Goal: Transaction & Acquisition: Purchase product/service

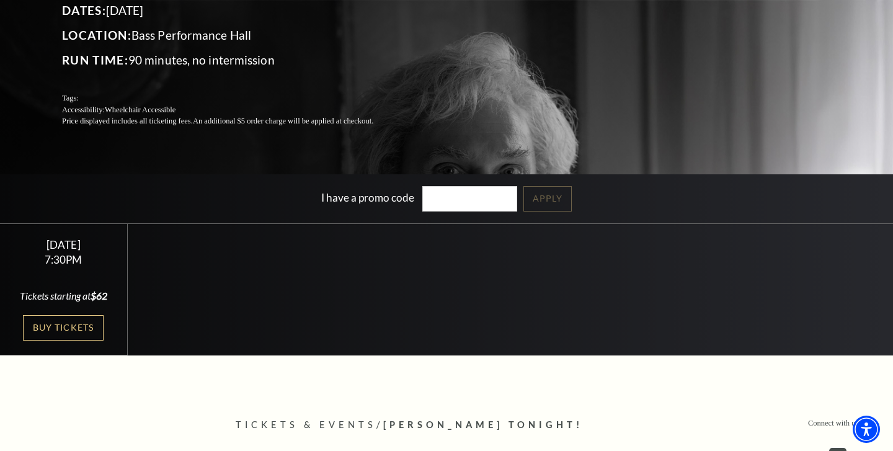
scroll to position [187, 0]
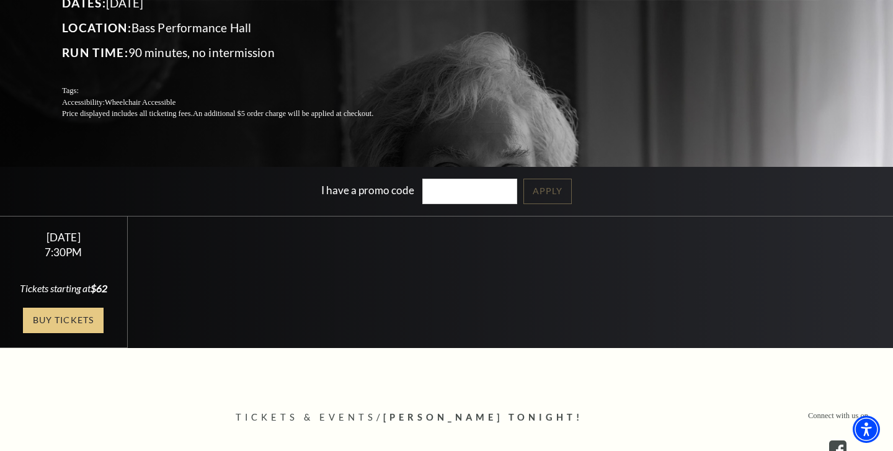
click at [84, 326] on link "Buy Tickets" at bounding box center [63, 320] width 81 height 25
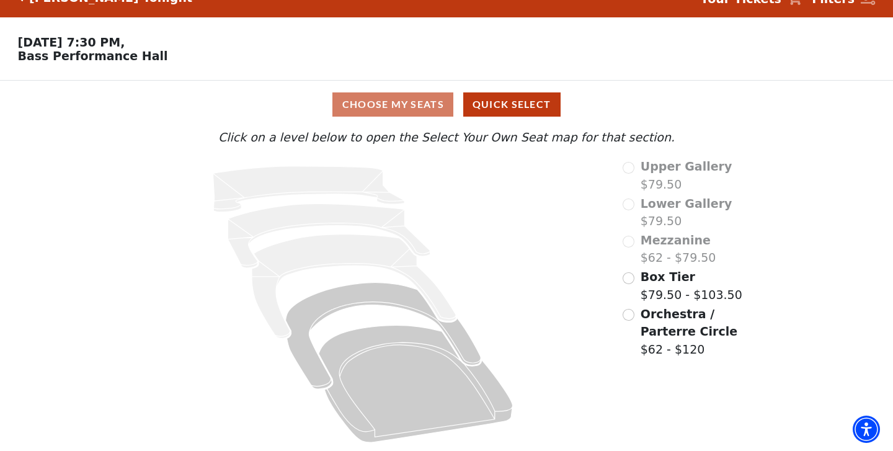
scroll to position [22, 0]
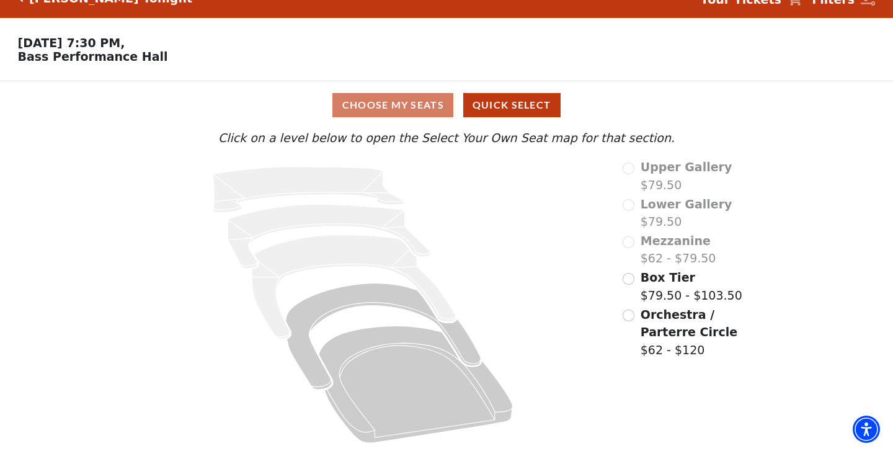
click at [633, 313] on input "Orchestra / Parterre Circle$62 - $120\a" at bounding box center [629, 315] width 12 height 12
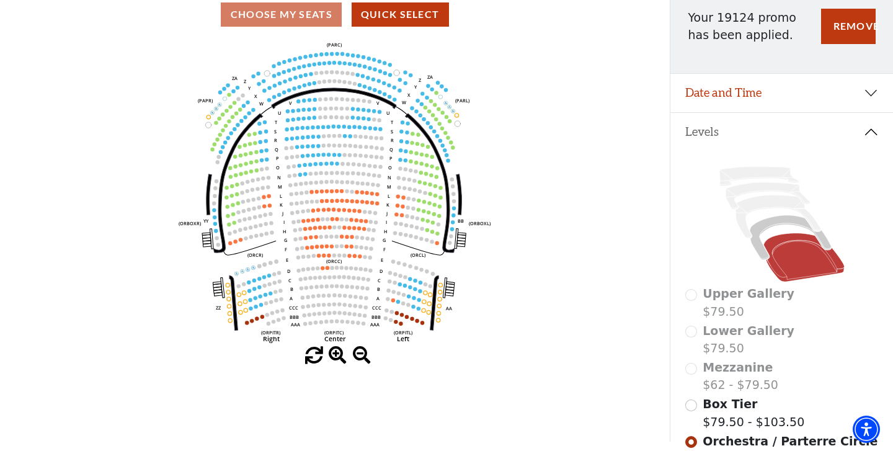
scroll to position [110, 0]
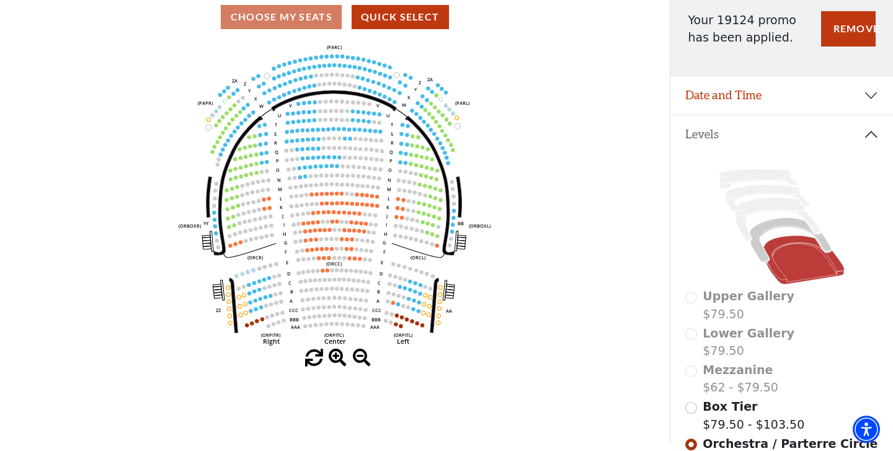
click at [602, 190] on icon "Left (ORPITL) Right (ORPITR) Center (ORPITC) ZZ AA YY BB ZA ZA (ORCL) (ORCR) (O…" at bounding box center [334, 195] width 603 height 308
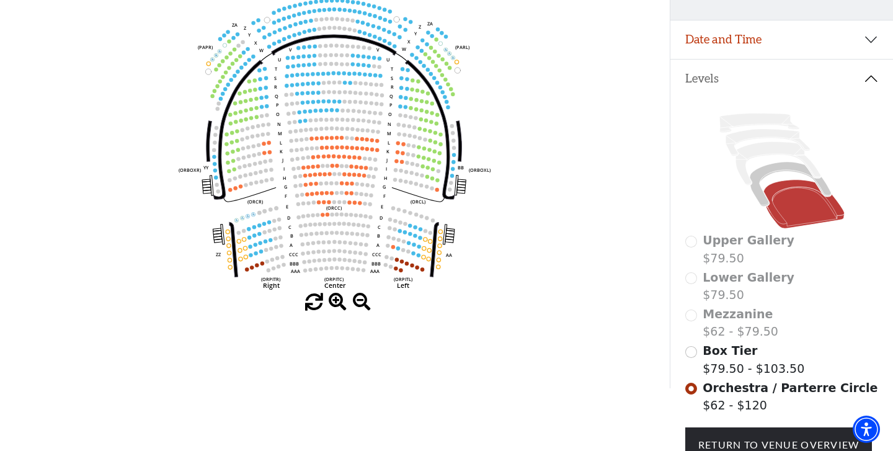
scroll to position [164, 0]
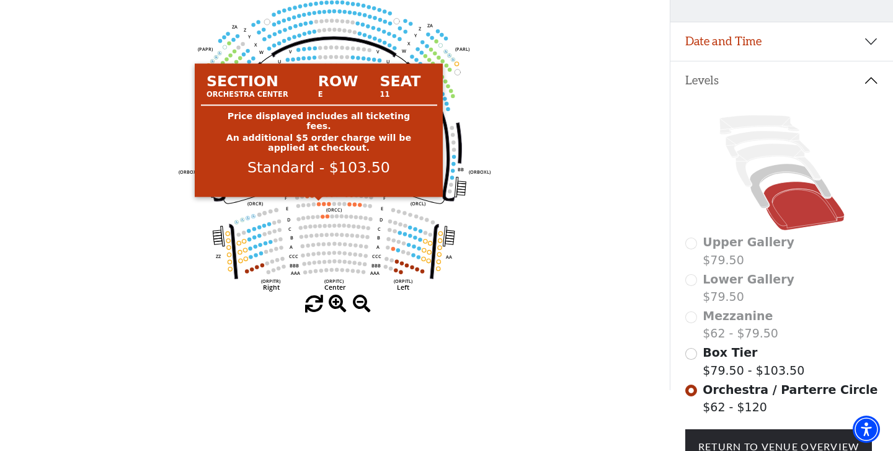
click at [319, 204] on circle at bounding box center [319, 204] width 4 height 4
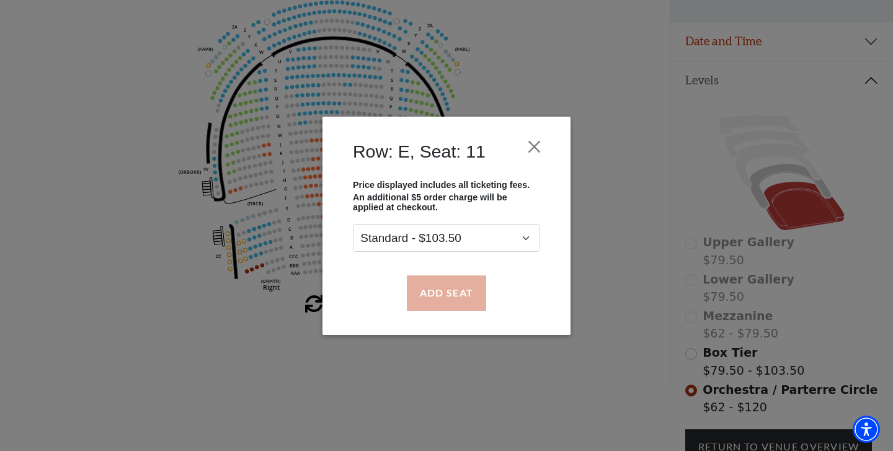
click at [443, 291] on button "Add Seat" at bounding box center [446, 292] width 79 height 35
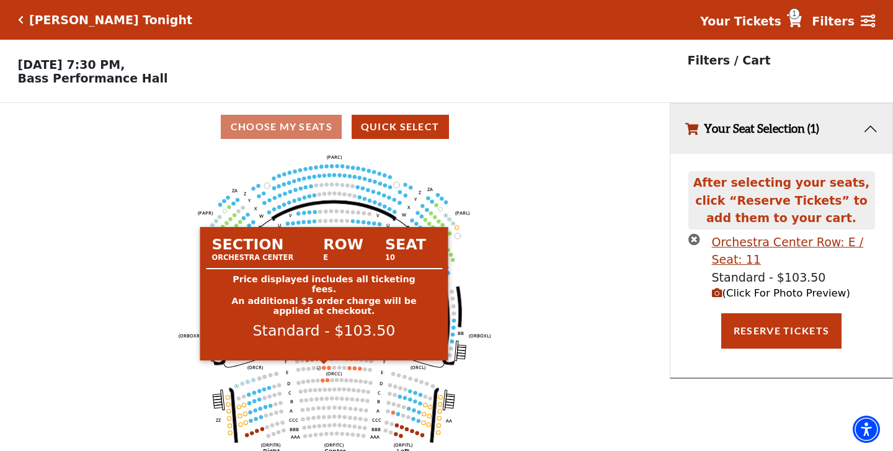
click at [324, 367] on circle at bounding box center [324, 367] width 4 height 4
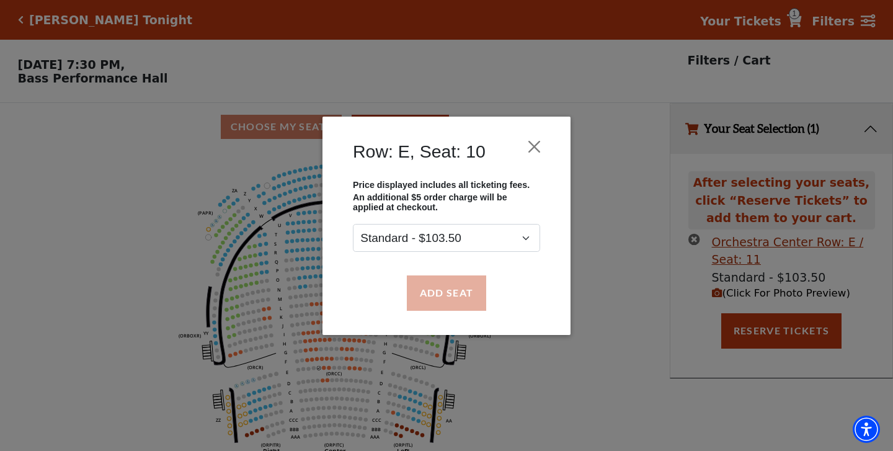
click at [452, 290] on button "Add Seat" at bounding box center [446, 292] width 79 height 35
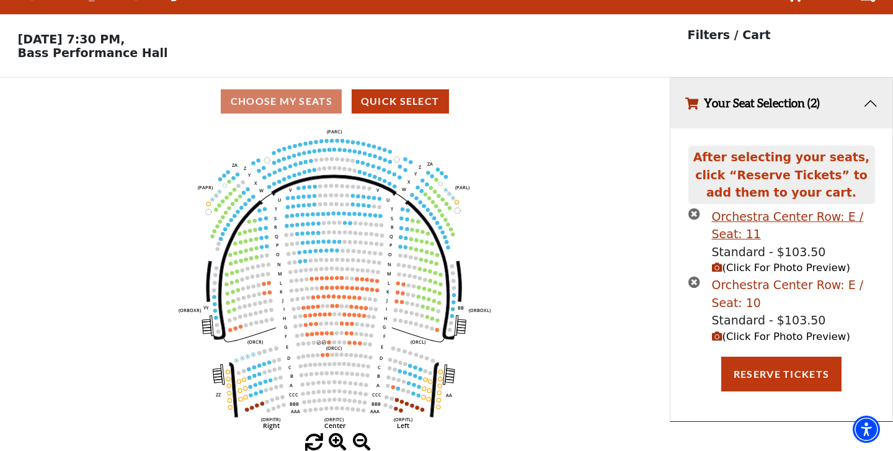
scroll to position [25, 0]
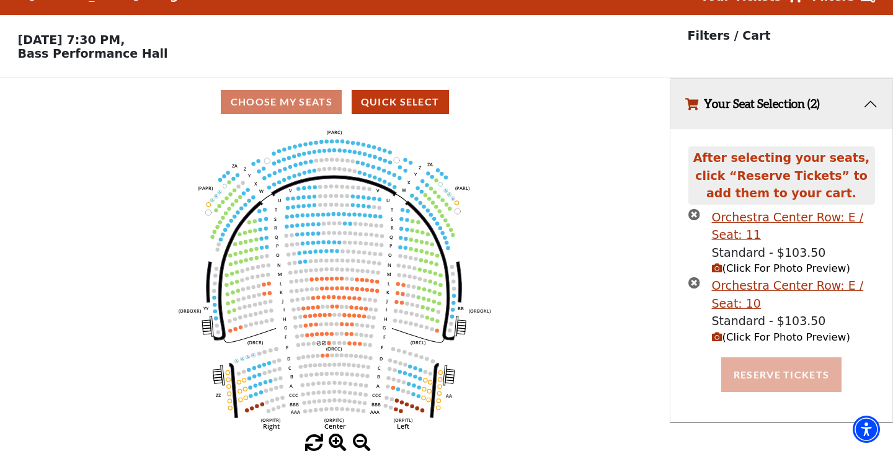
click at [747, 372] on button "Reserve Tickets" at bounding box center [781, 374] width 120 height 35
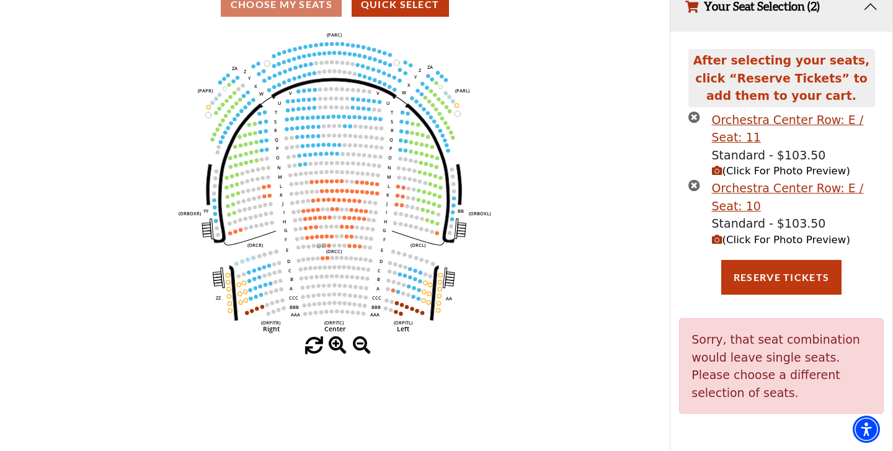
scroll to position [122, 0]
click at [696, 120] on icon "times-circle" at bounding box center [694, 118] width 12 height 12
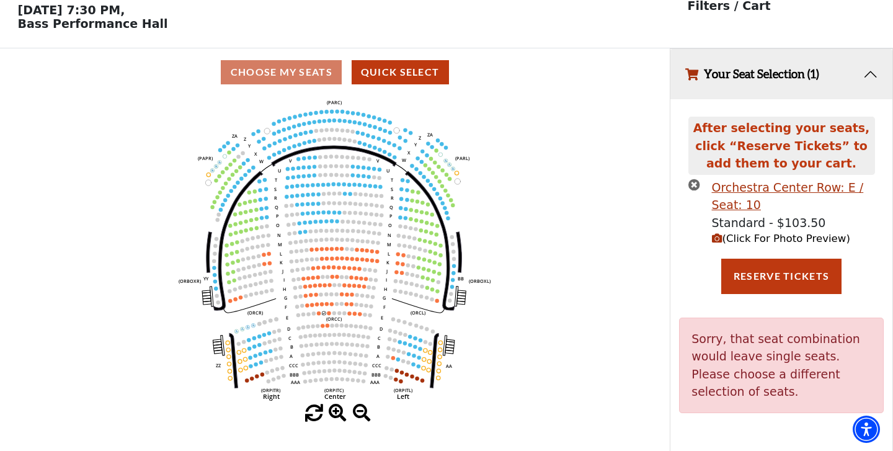
scroll to position [25, 0]
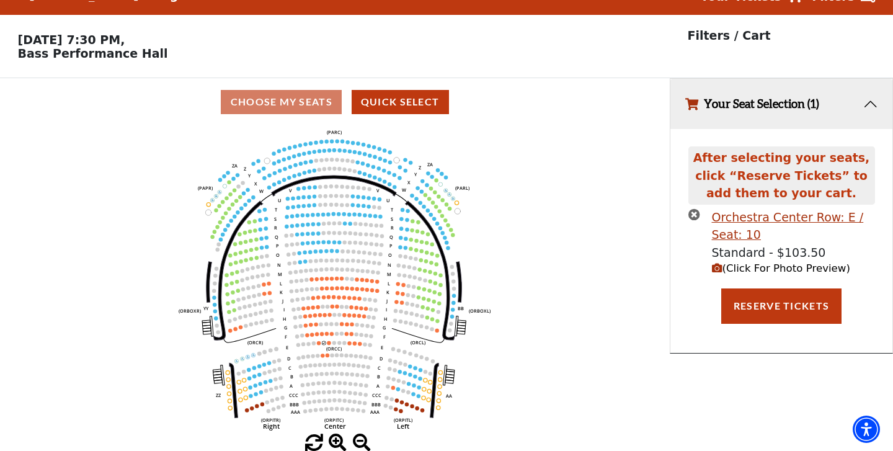
click at [692, 215] on icon "times-circle" at bounding box center [694, 214] width 12 height 12
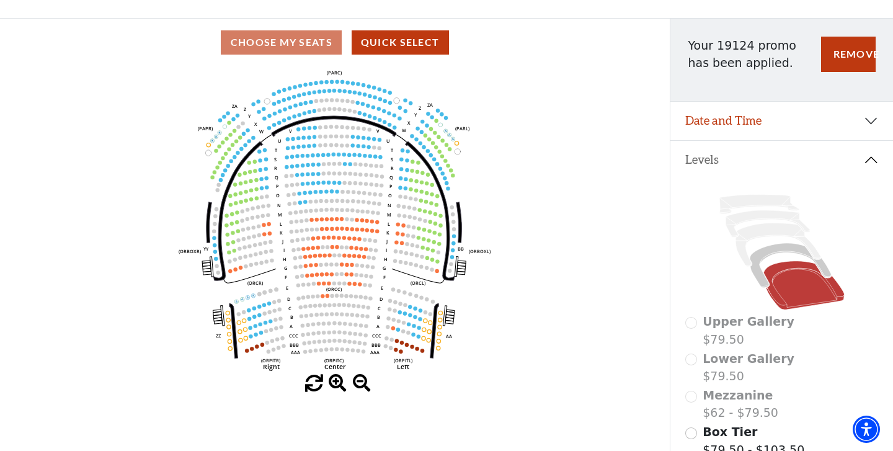
scroll to position [77, 0]
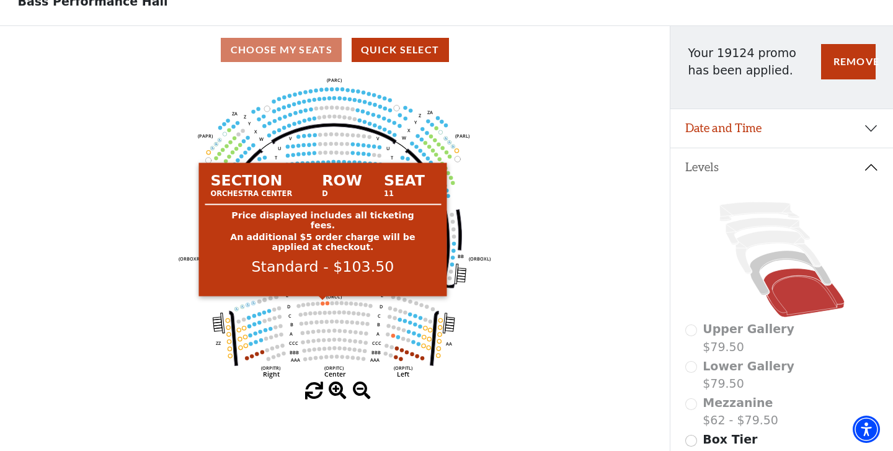
click at [324, 303] on circle at bounding box center [323, 303] width 4 height 4
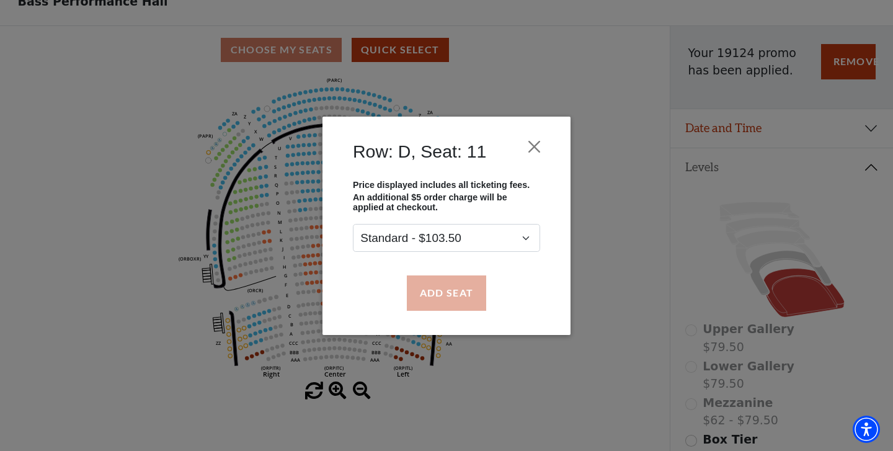
click at [458, 299] on button "Add Seat" at bounding box center [446, 292] width 79 height 35
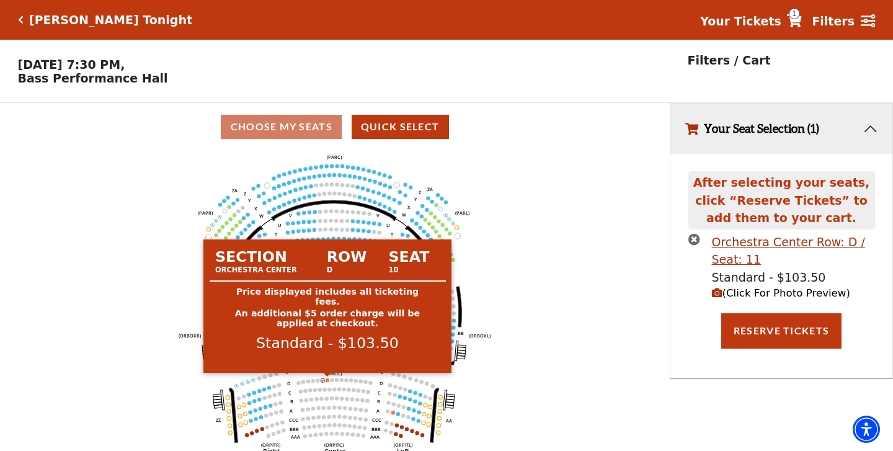
click at [327, 380] on circle at bounding box center [328, 380] width 4 height 4
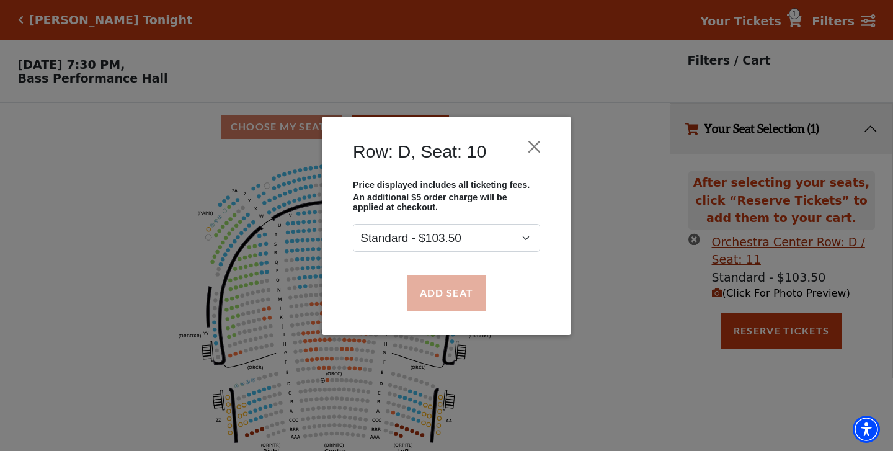
click at [467, 295] on button "Add Seat" at bounding box center [446, 292] width 79 height 35
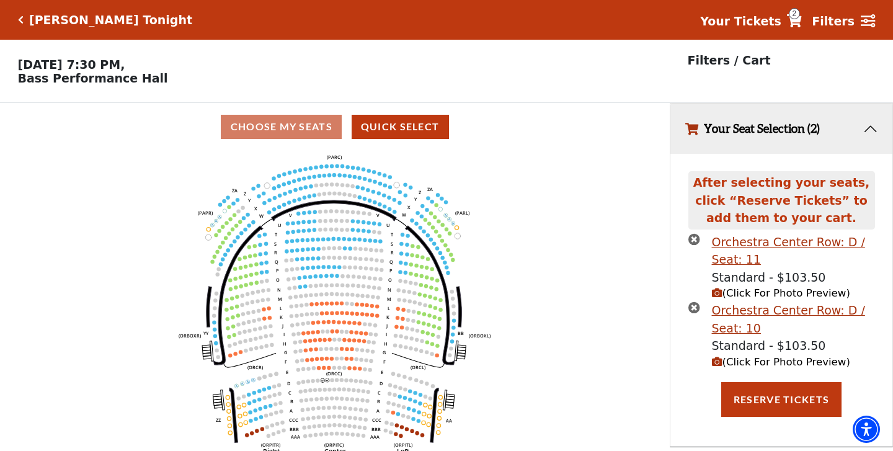
click at [718, 361] on icon "(Click For Photo Preview)" at bounding box center [717, 362] width 11 height 11
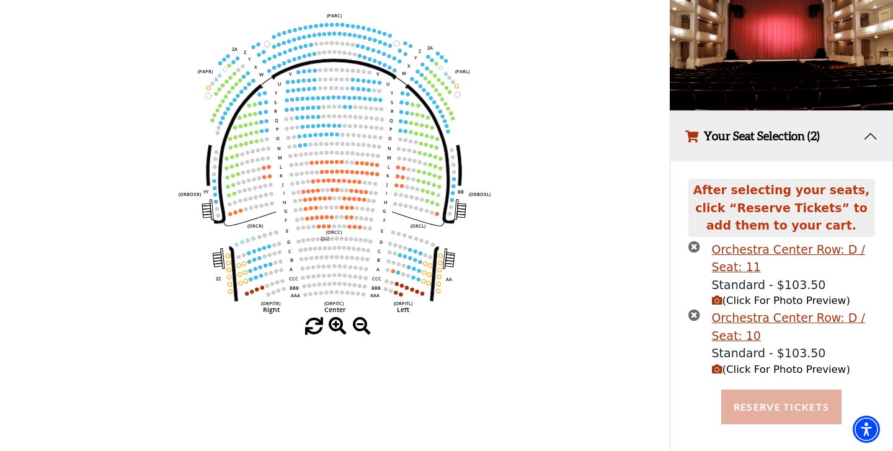
scroll to position [141, 0]
click at [750, 403] on button "Reserve Tickets" at bounding box center [781, 407] width 120 height 35
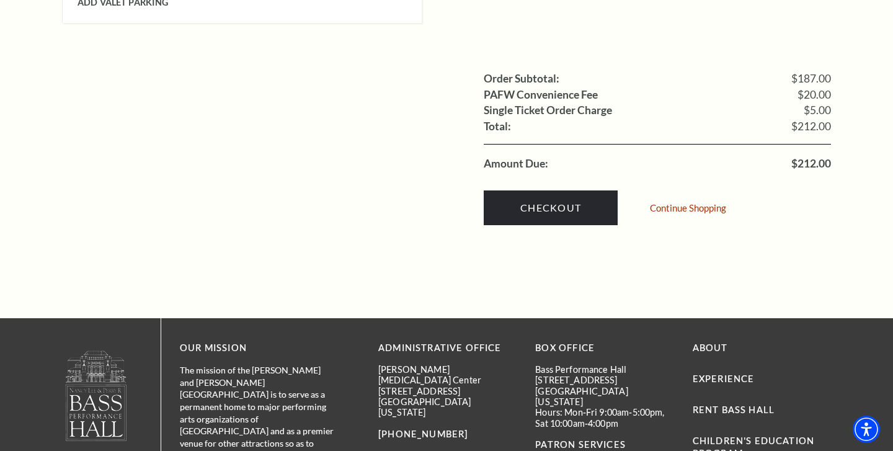
scroll to position [1263, 0]
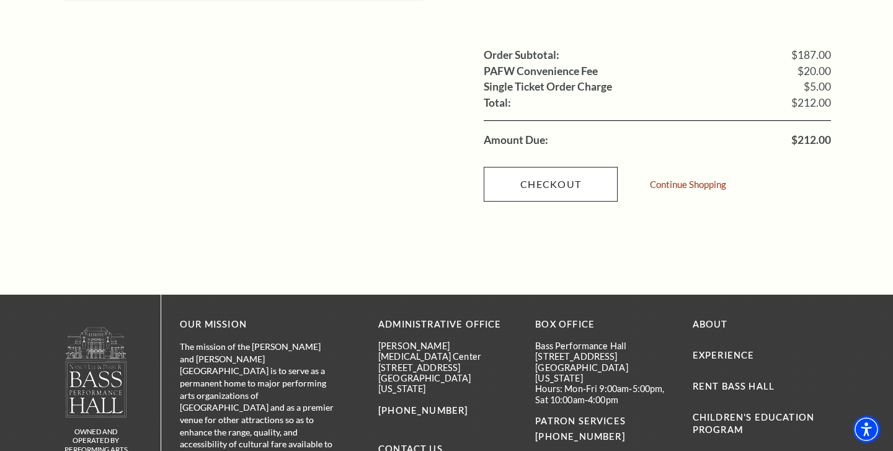
click at [569, 167] on link "Checkout" at bounding box center [551, 184] width 134 height 35
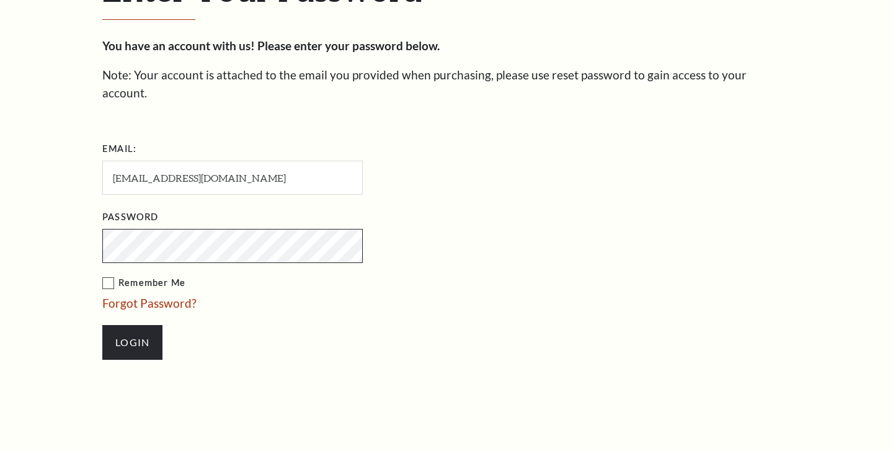
scroll to position [400, 0]
click at [132, 325] on input "Login" at bounding box center [132, 342] width 60 height 35
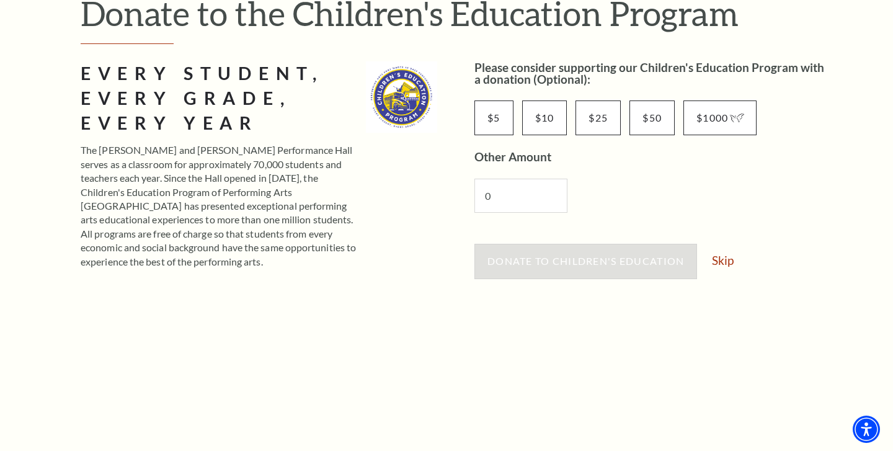
scroll to position [144, 0]
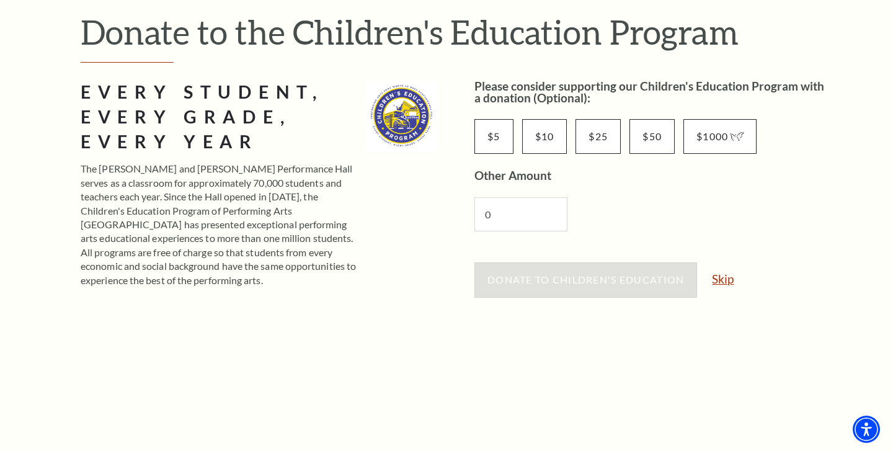
click at [728, 280] on link "Skip" at bounding box center [723, 279] width 22 height 12
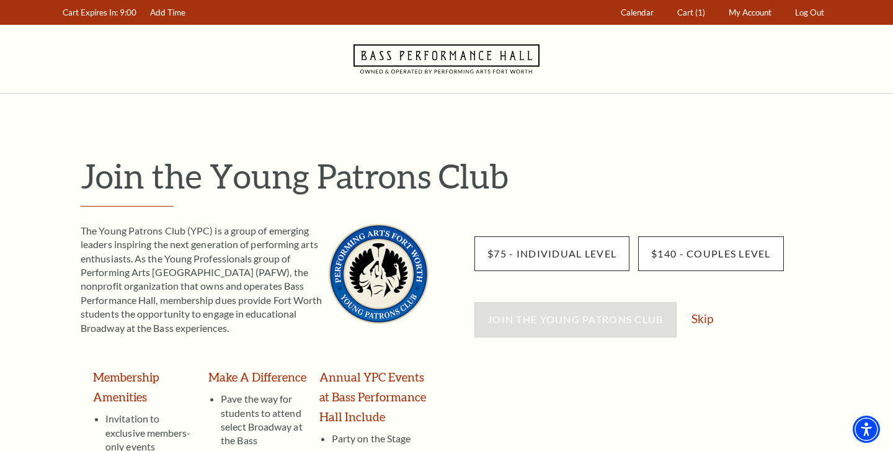
scroll to position [3, 0]
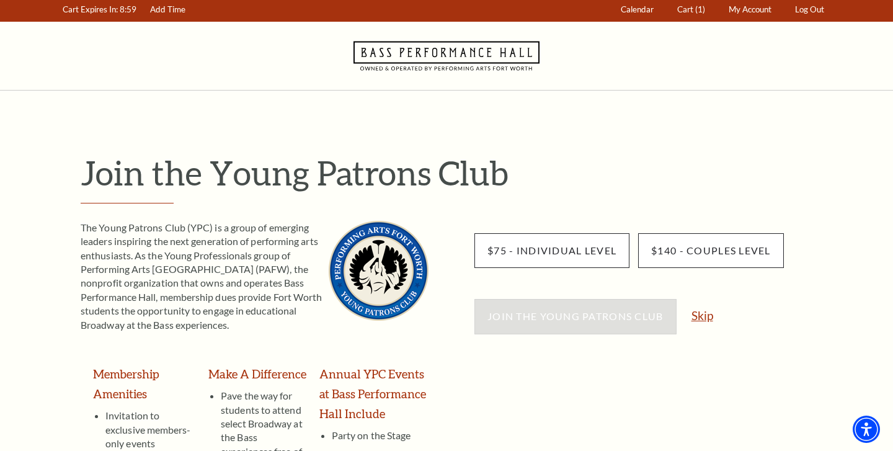
click at [705, 313] on link "Skip" at bounding box center [703, 315] width 22 height 12
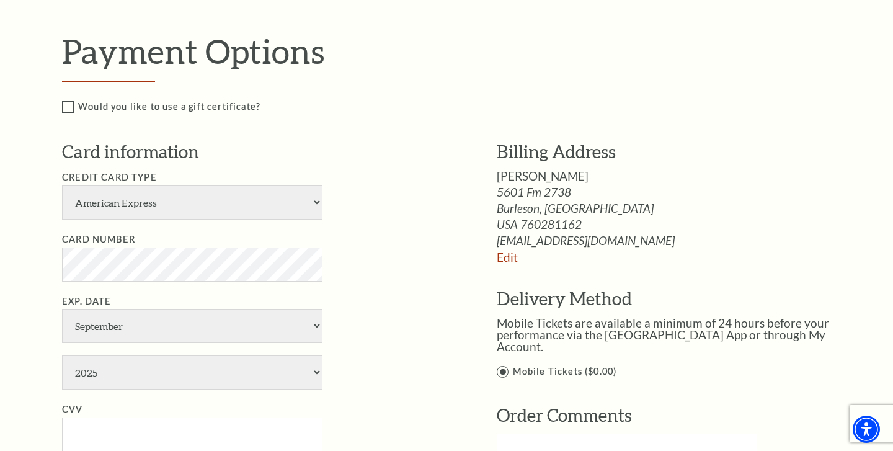
scroll to position [553, 0]
click at [68, 104] on label "Would you like to use a gift certificate?" at bounding box center [460, 107] width 796 height 16
click at [0, 0] on input "Would you like to use a gift certificate?" at bounding box center [0, 0] width 0 height 0
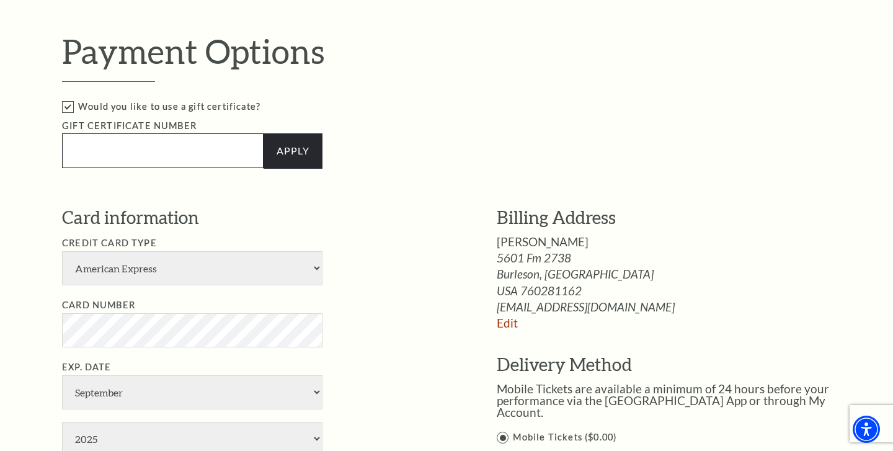
click at [125, 146] on input "Text field" at bounding box center [163, 150] width 202 height 35
click at [293, 145] on link "Apply" at bounding box center [293, 150] width 59 height 35
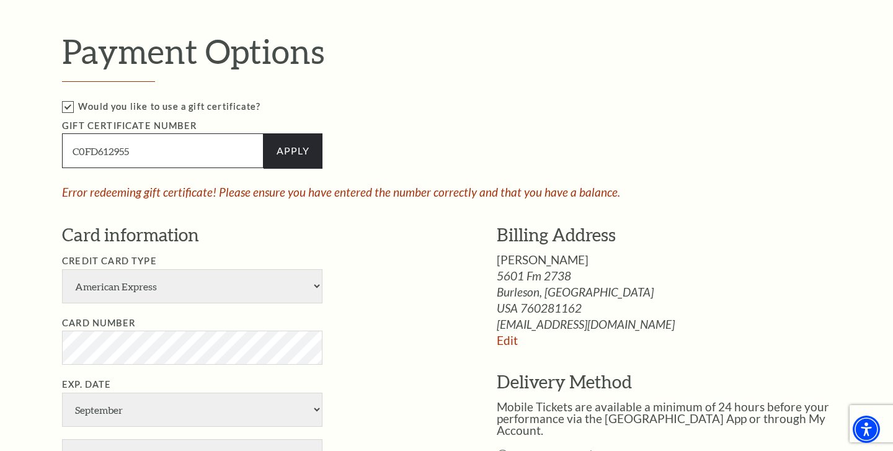
click at [84, 151] on input "C0FD612955" at bounding box center [163, 150] width 202 height 35
click at [97, 147] on input "C0FD612955" at bounding box center [163, 150] width 202 height 35
type input "C0FD-612955"
click at [296, 151] on link "Apply" at bounding box center [293, 150] width 59 height 35
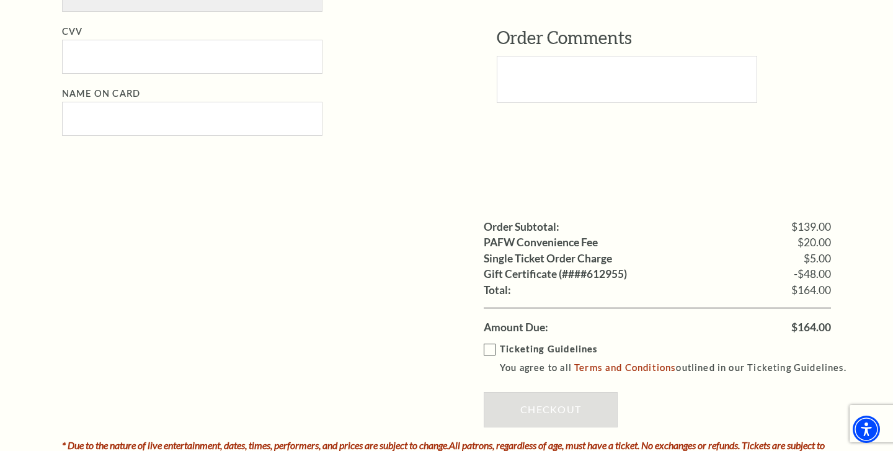
scroll to position [935, 0]
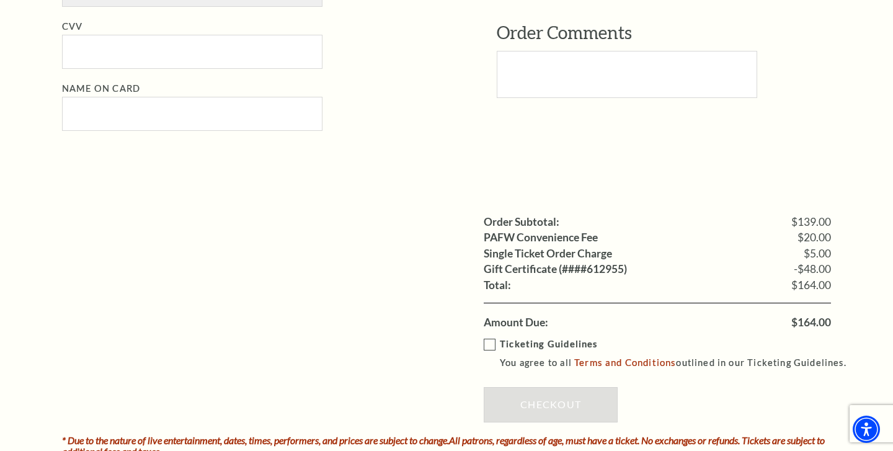
click at [487, 337] on label "Ticketing Guidelines You agree to all Terms and Conditions outlined in our Tick…" at bounding box center [671, 354] width 374 height 34
click at [0, 0] on input "Ticketing Guidelines You agree to all Terms and Conditions outlined in our Tick…" at bounding box center [0, 0] width 0 height 0
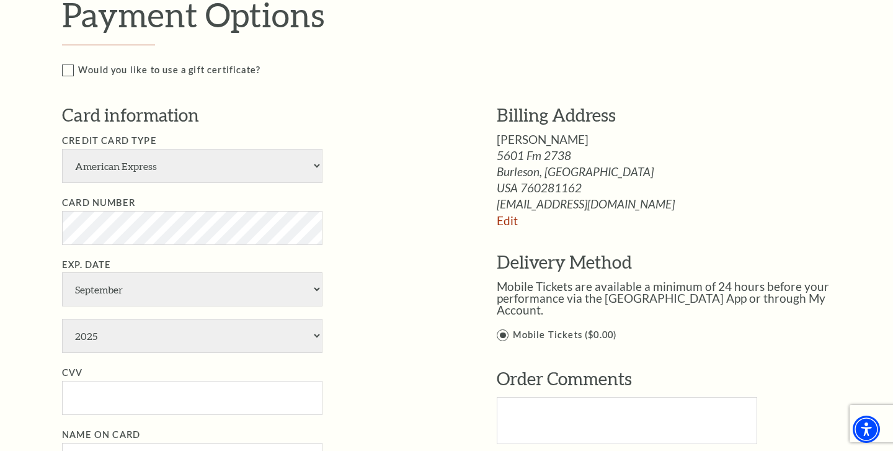
scroll to position [589, 0]
select select "25"
select select "10"
select select "2028"
click at [194, 381] on input "CVV" at bounding box center [192, 398] width 260 height 34
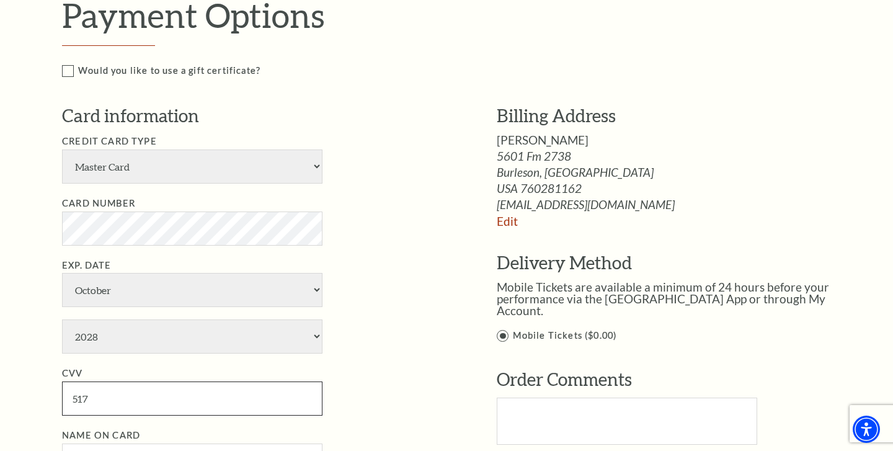
type input "517"
type input "[PERSON_NAME]"
click at [405, 421] on div "Card information Credit Card Type American Express Visa Master Card Discover Ca…" at bounding box center [261, 297] width 398 height 387
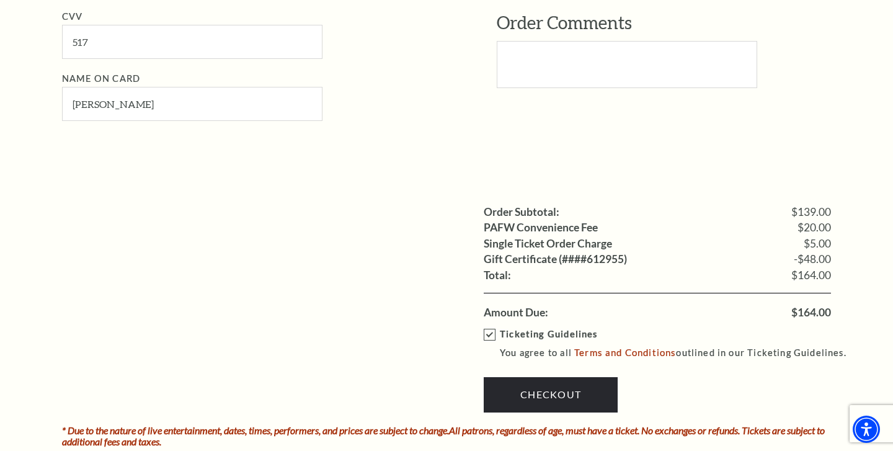
scroll to position [944, 0]
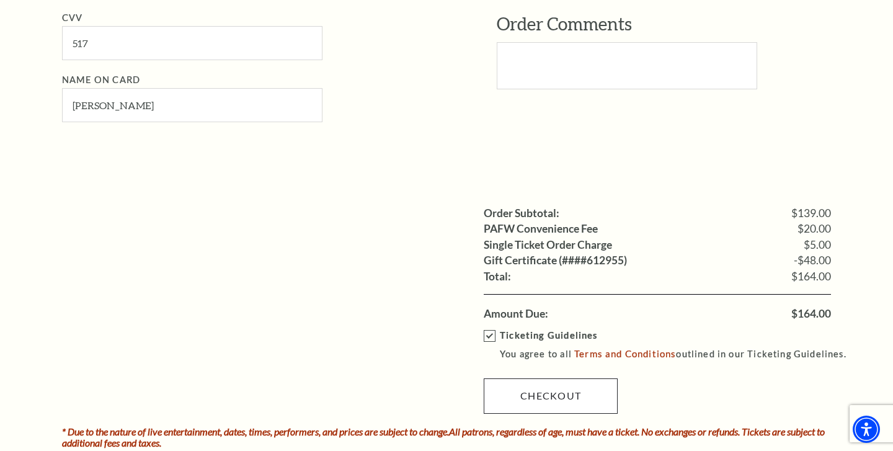
click at [533, 378] on link "Checkout" at bounding box center [551, 395] width 134 height 35
